Goal: Task Accomplishment & Management: Manage account settings

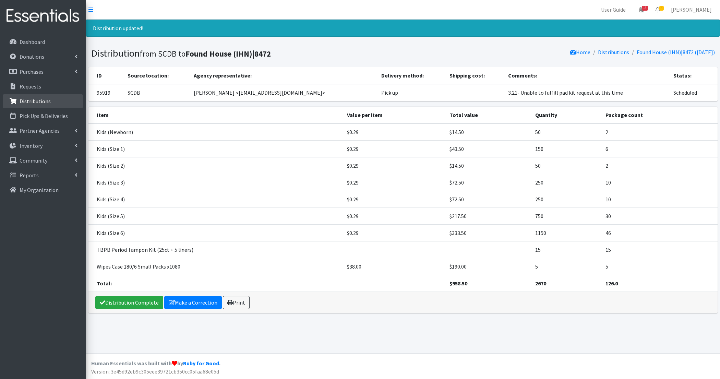
click at [37, 107] on link "Distributions" at bounding box center [43, 101] width 80 height 14
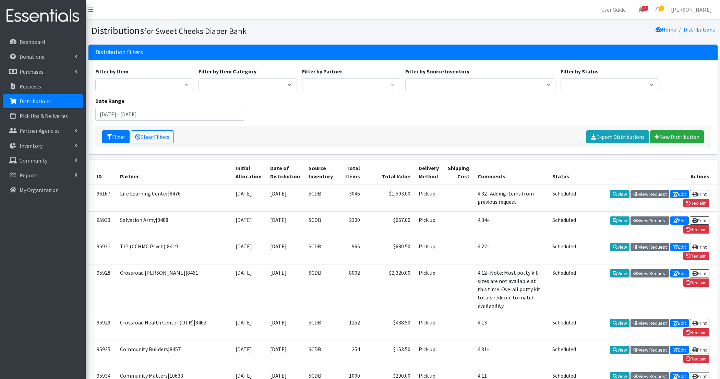
scroll to position [283, 0]
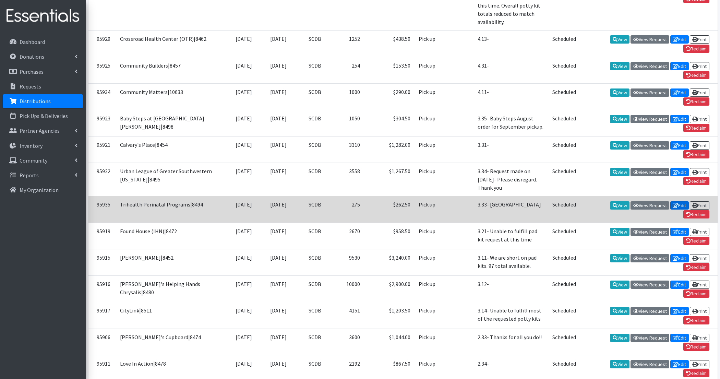
click at [675, 203] on icon at bounding box center [674, 205] width 5 height 5
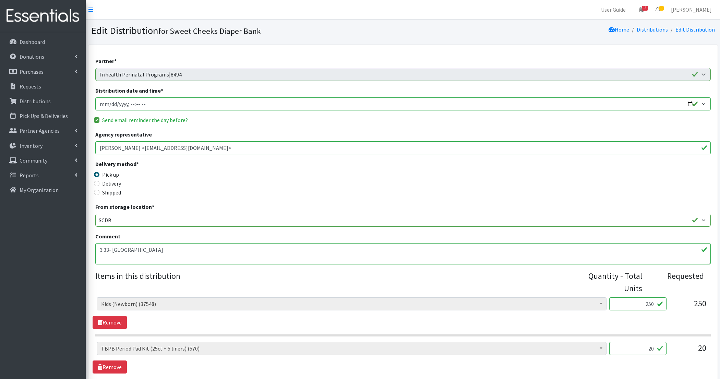
click at [237, 254] on textarea "3.33- [GEOGRAPHIC_DATA]" at bounding box center [402, 253] width 615 height 21
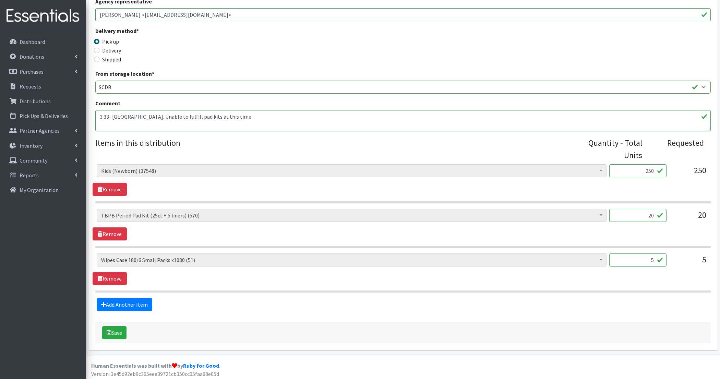
type textarea "3.33- [GEOGRAPHIC_DATA]. Unable to fulfill pad kits at this time"
click at [633, 214] on input "20" at bounding box center [637, 215] width 57 height 13
click at [119, 330] on button "Save" at bounding box center [114, 332] width 24 height 13
